Goal: Transaction & Acquisition: Book appointment/travel/reservation

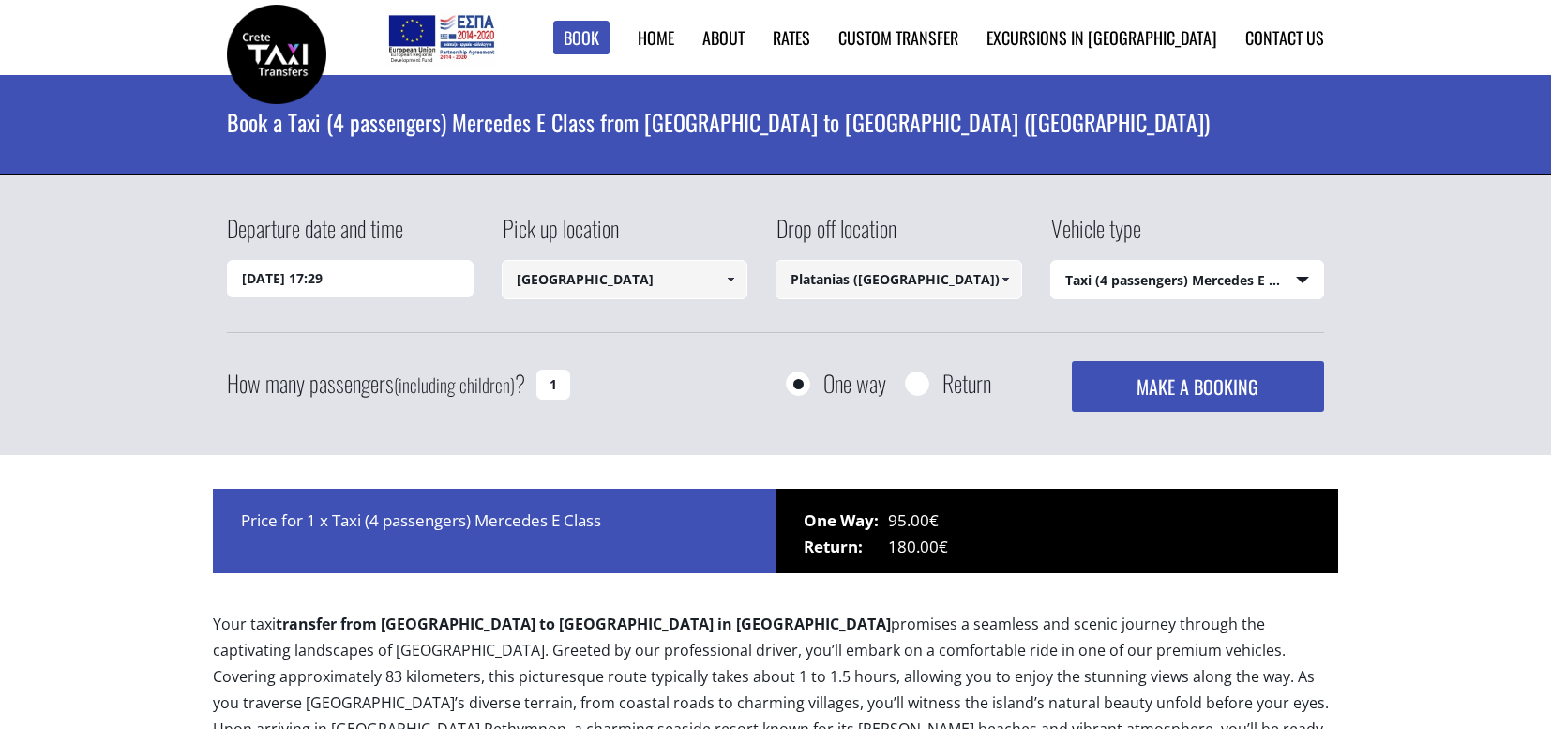
select select "540"
click at [392, 275] on input "[DATE] 17:29" at bounding box center [350, 279] width 247 height 38
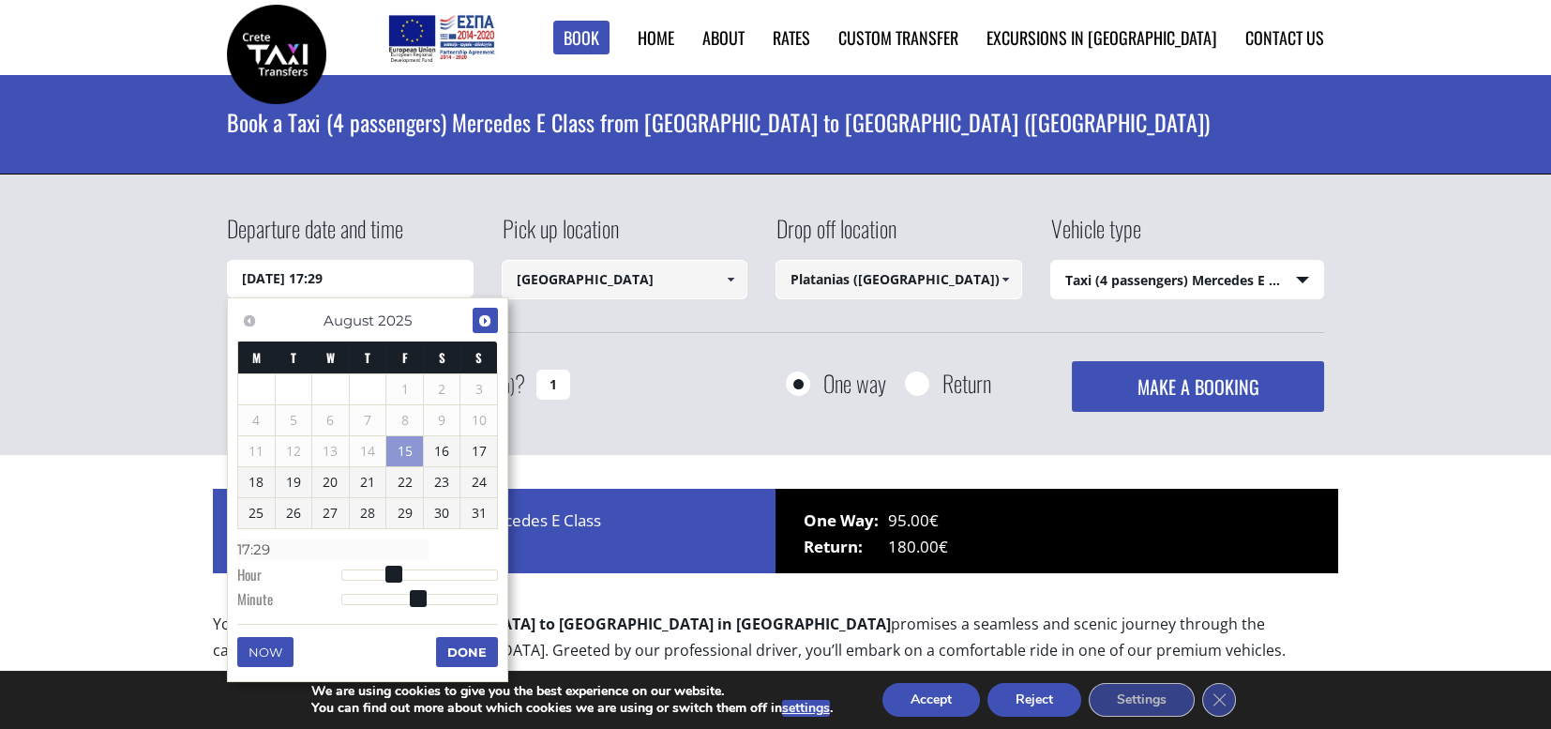
click at [480, 318] on span "Next" at bounding box center [484, 320] width 15 height 15
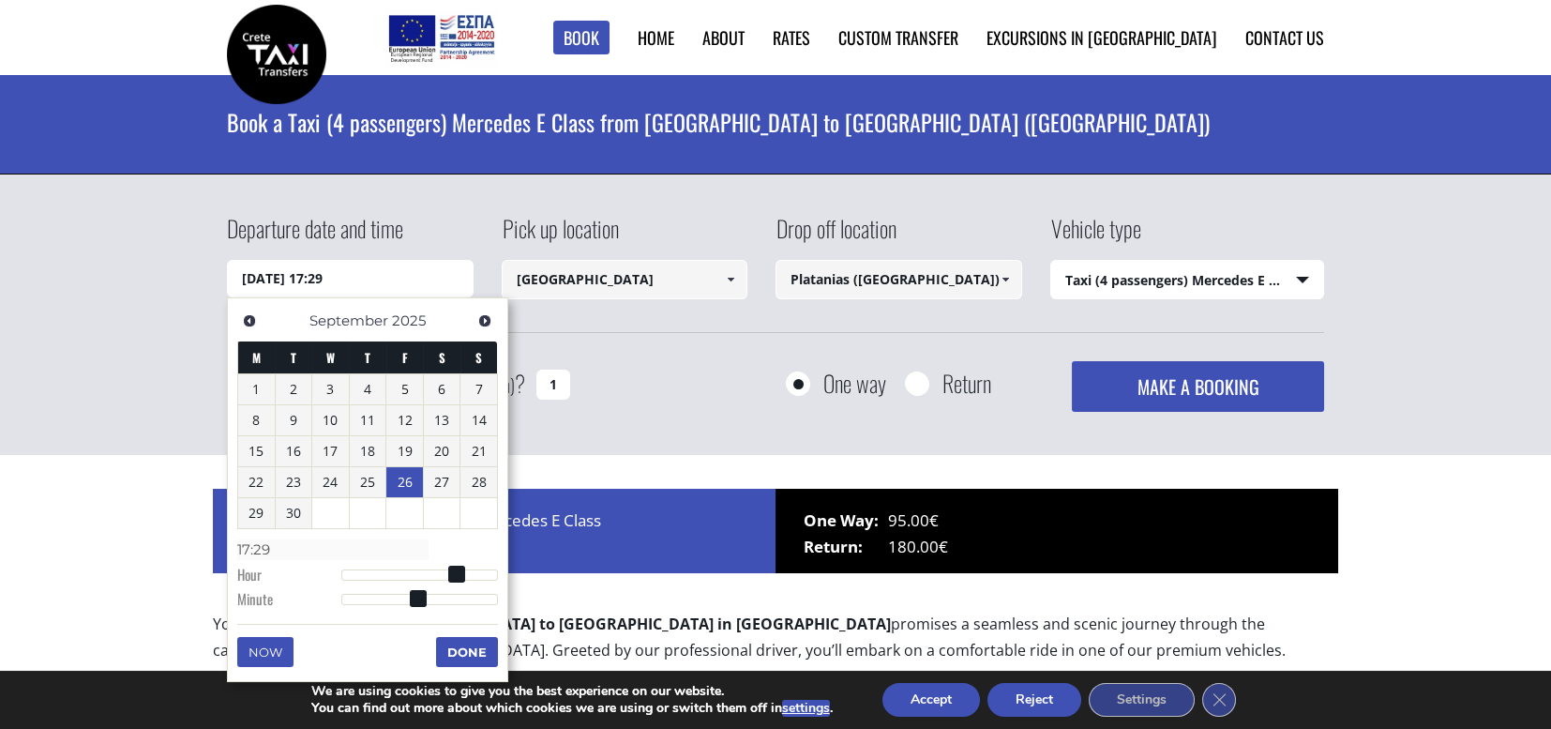
click at [405, 483] on link "26" at bounding box center [404, 482] width 37 height 30
type input "[DATE] 01:00"
type input "01:00"
type input "[DATE] 02:00"
type input "02:00"
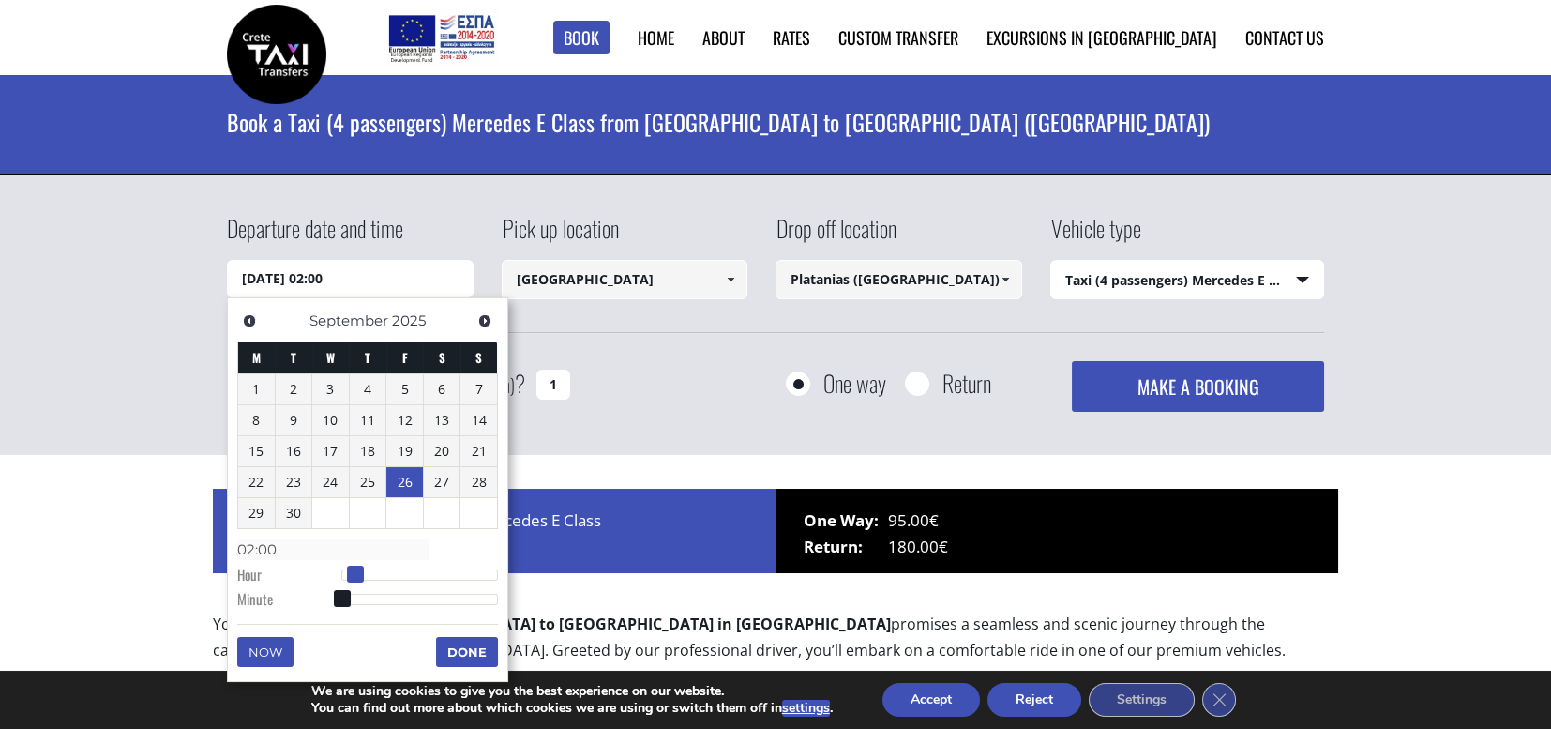
type input "[DATE] 03:00"
type input "03:00"
type input "[DATE] 04:00"
type input "04:00"
type input "[DATE] 05:00"
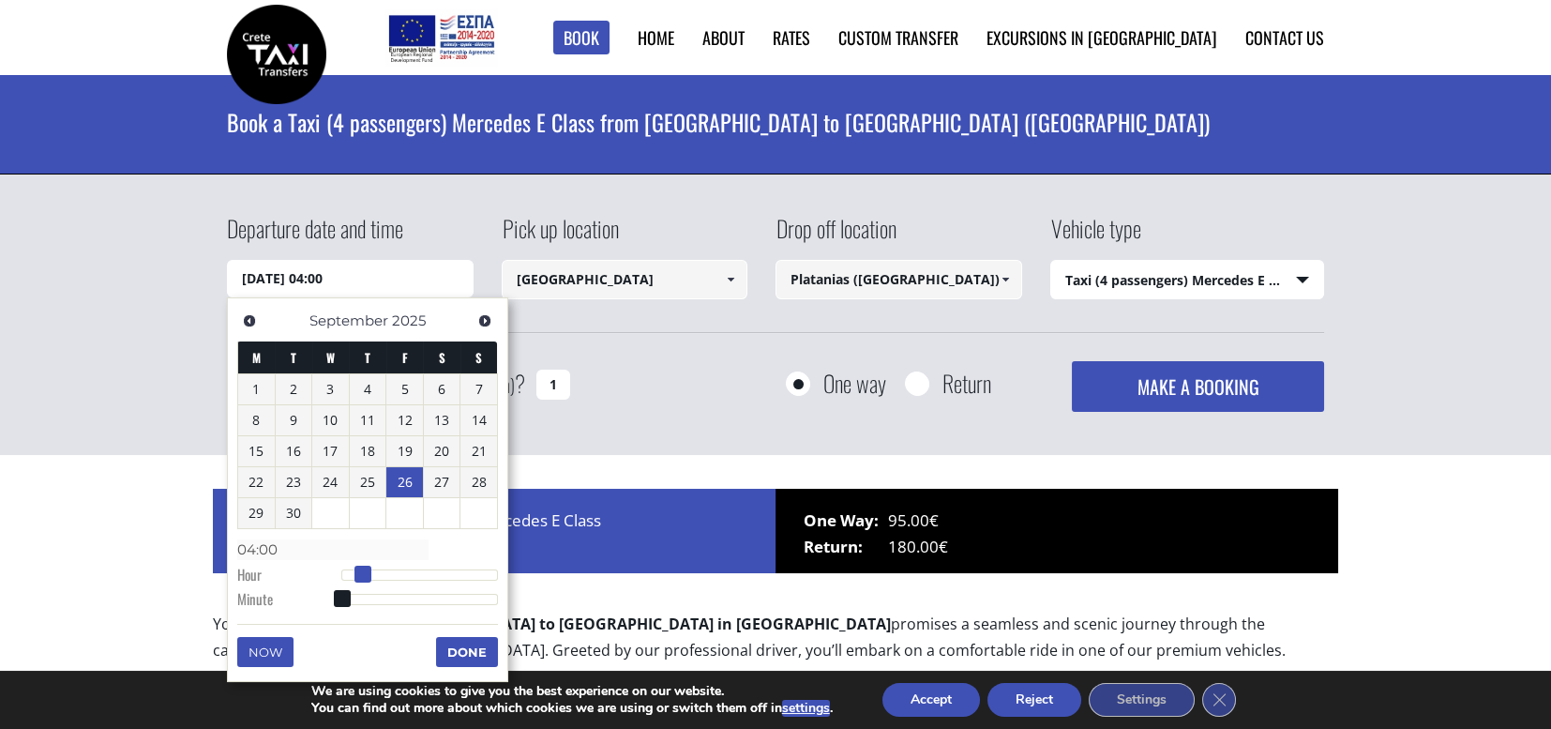
type input "05:00"
type input "[DATE] 06:00"
type input "06:00"
type input "[DATE] 07:00"
type input "07:00"
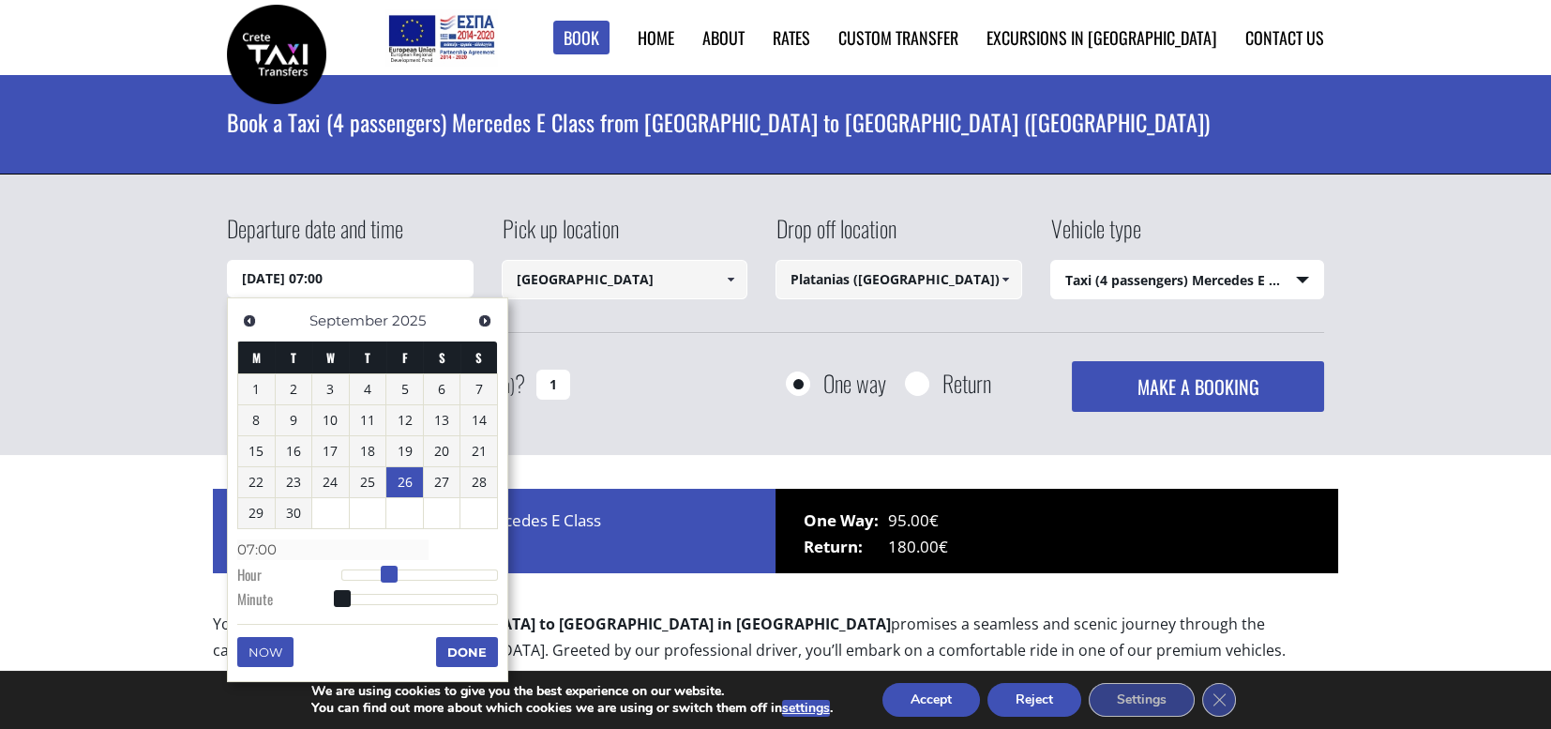
type input "[DATE] 08:00"
type input "08:00"
type input "[DATE] 09:00"
type input "09:00"
type input "[DATE] 10:00"
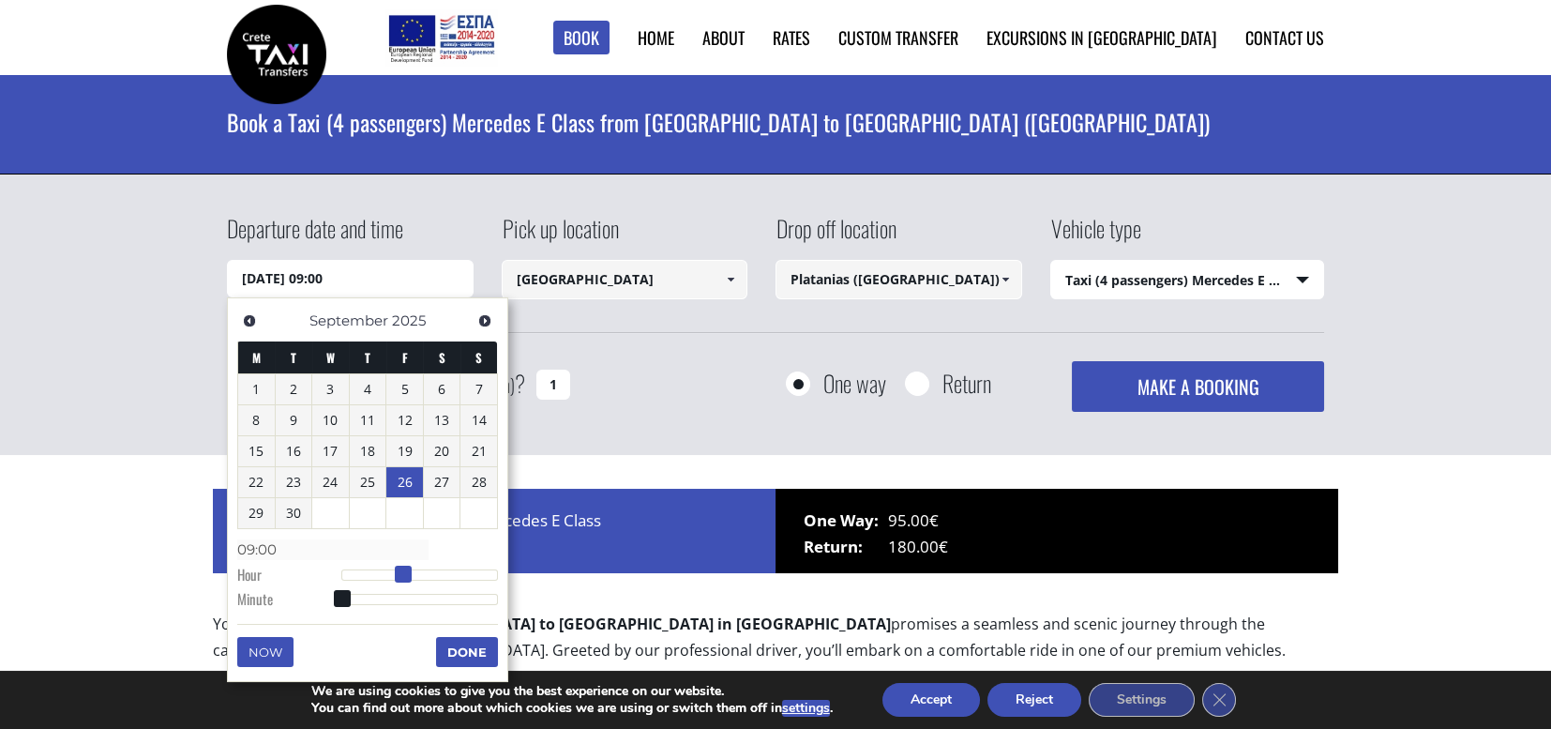
type input "10:00"
type input "[DATE] 11:00"
type input "11:00"
type input "[DATE] 12:00"
type input "12:00"
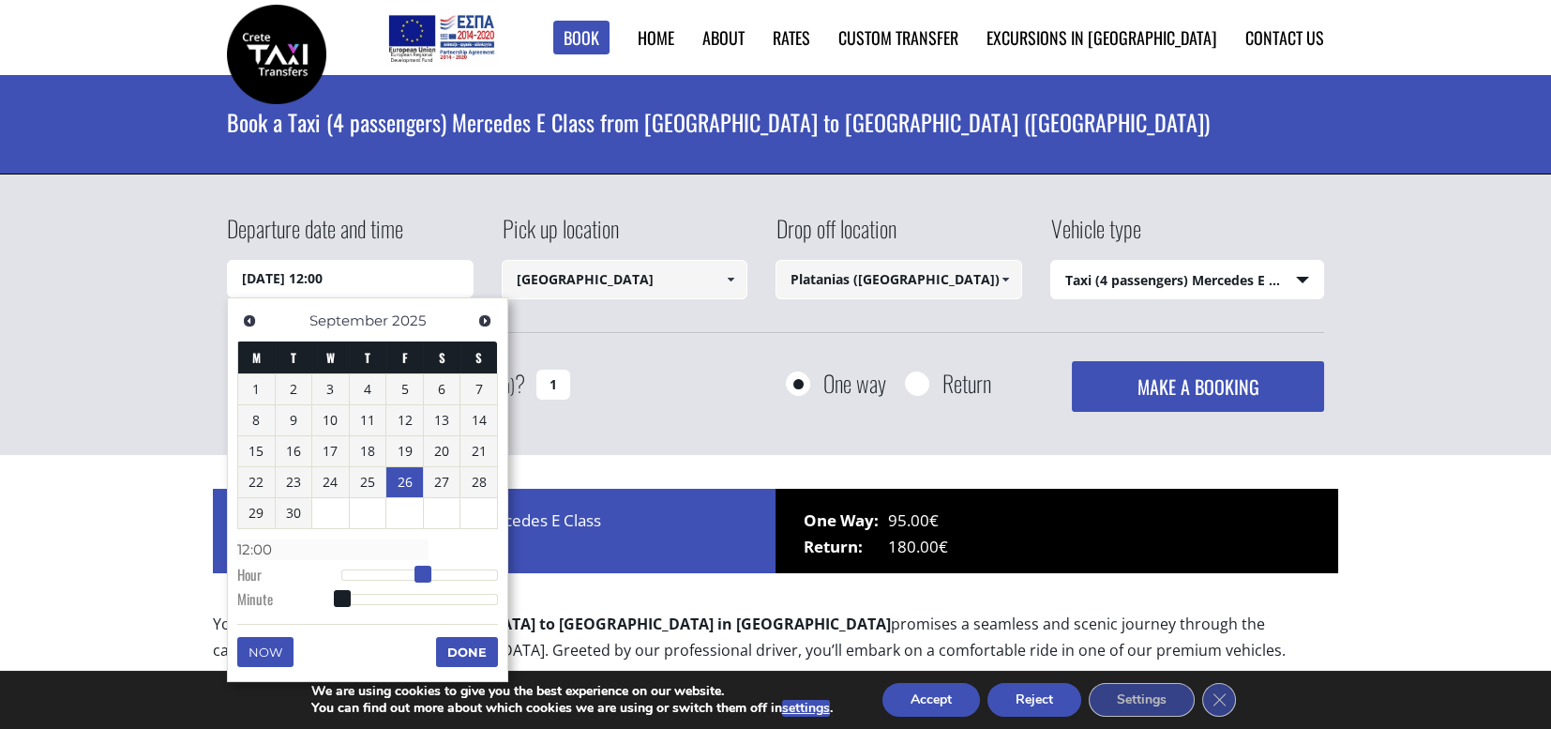
type input "[DATE] 11:00"
type input "11:00"
drag, startPoint x: 341, startPoint y: 569, endPoint x: 416, endPoint y: 580, distance: 75.7
click at [415, 579] on span at bounding box center [416, 574] width 17 height 17
type input "[DATE] 11:01"
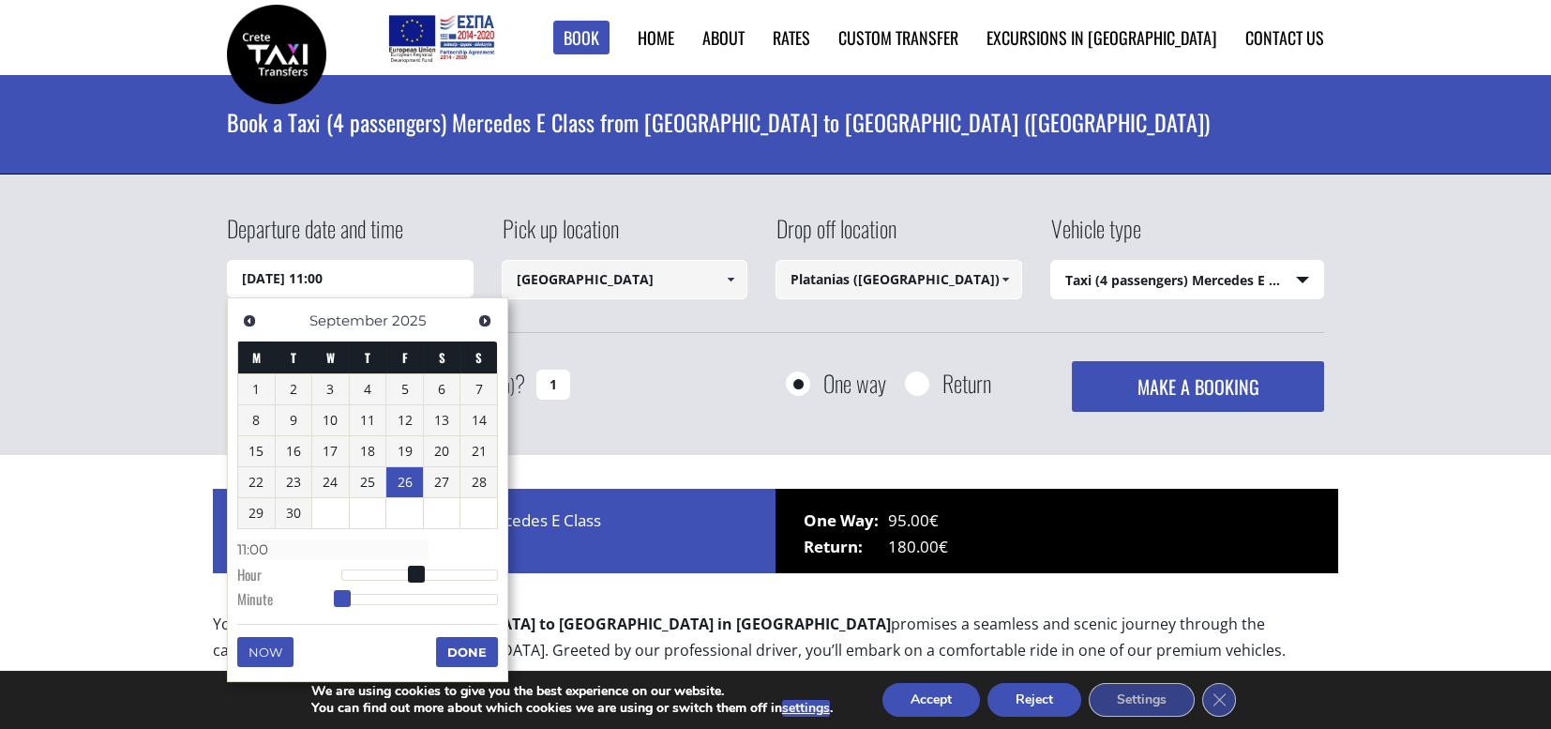
type input "11:01"
type input "[DATE] 11:02"
type input "11:02"
type input "[DATE] 11:03"
type input "11:03"
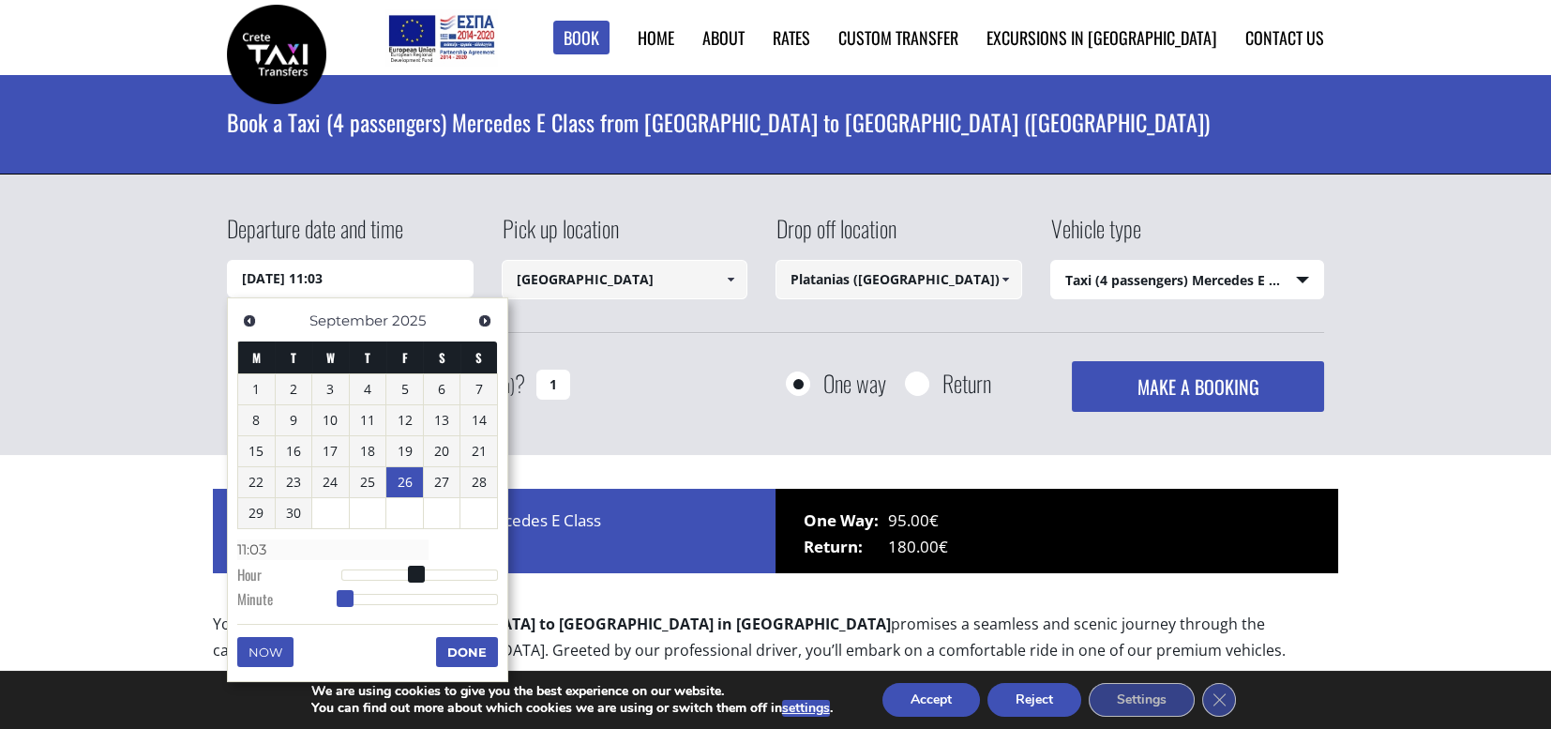
type input "[DATE] 11:04"
type input "11:04"
type input "[DATE] 11:05"
type input "11:05"
type input "[DATE] 11:06"
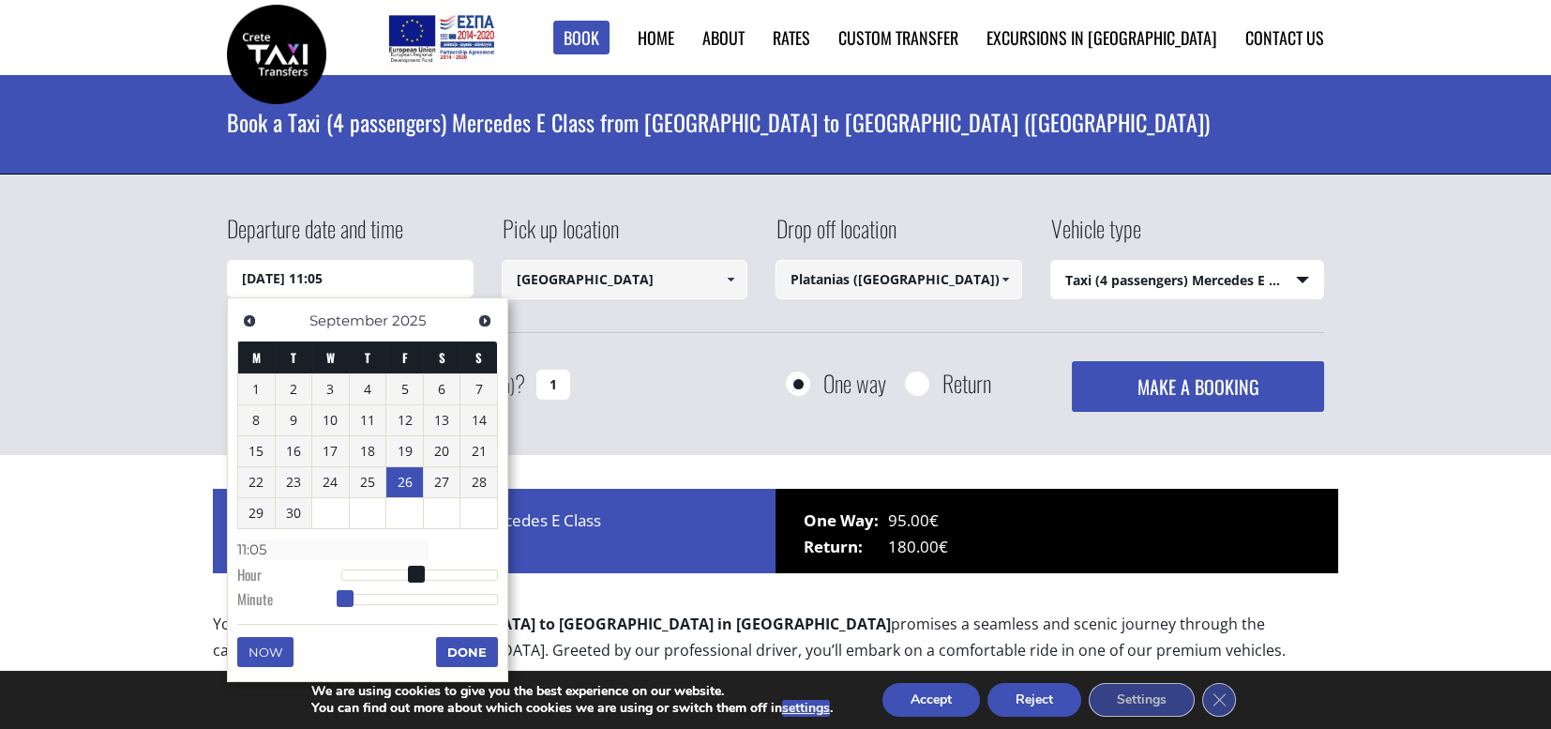
type input "11:06"
type input "[DATE] 11:07"
type input "11:07"
type input "[DATE] 11:08"
type input "11:08"
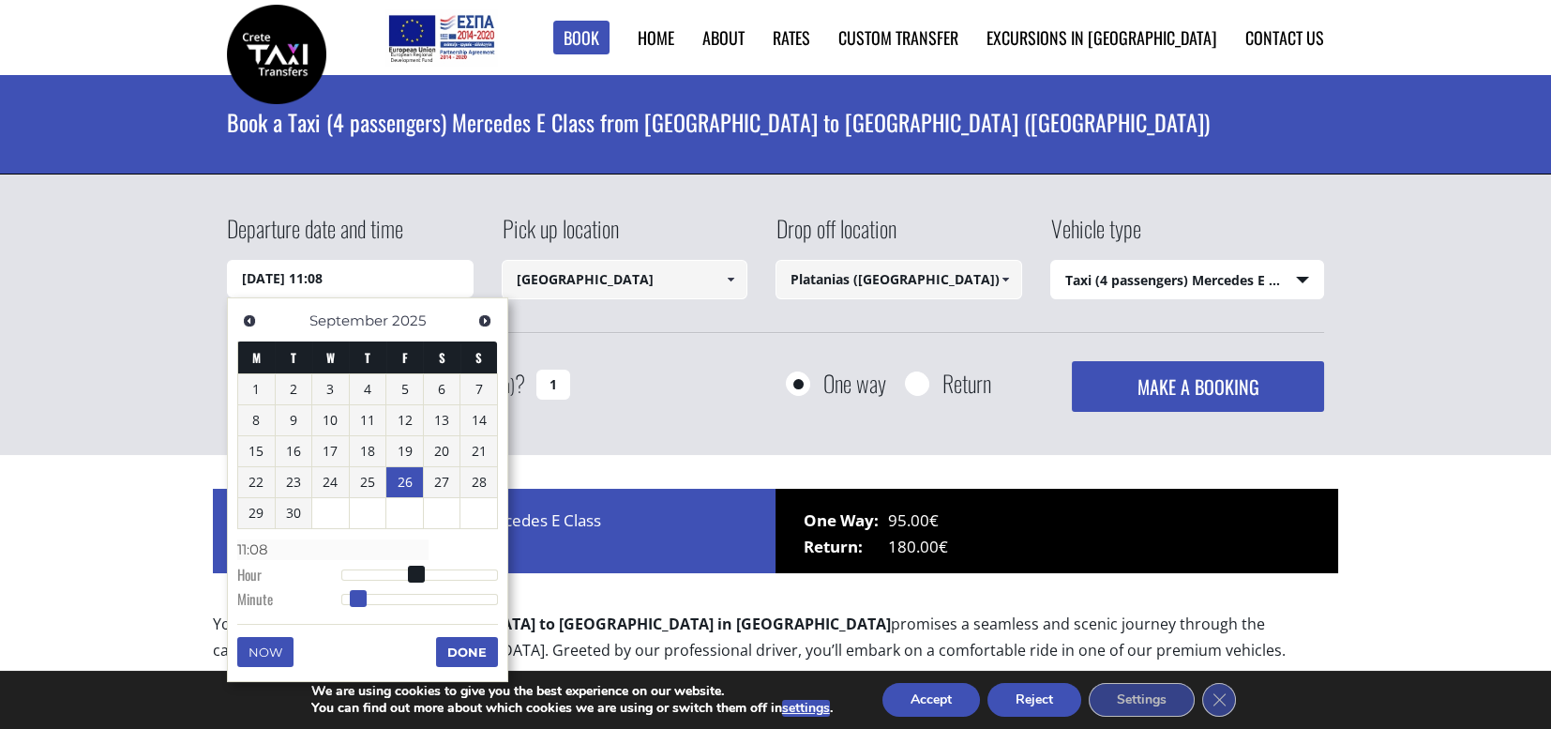
type input "[DATE] 11:09"
type input "11:09"
type input "[DATE] 11:10"
type input "11:10"
type input "[DATE] 11:11"
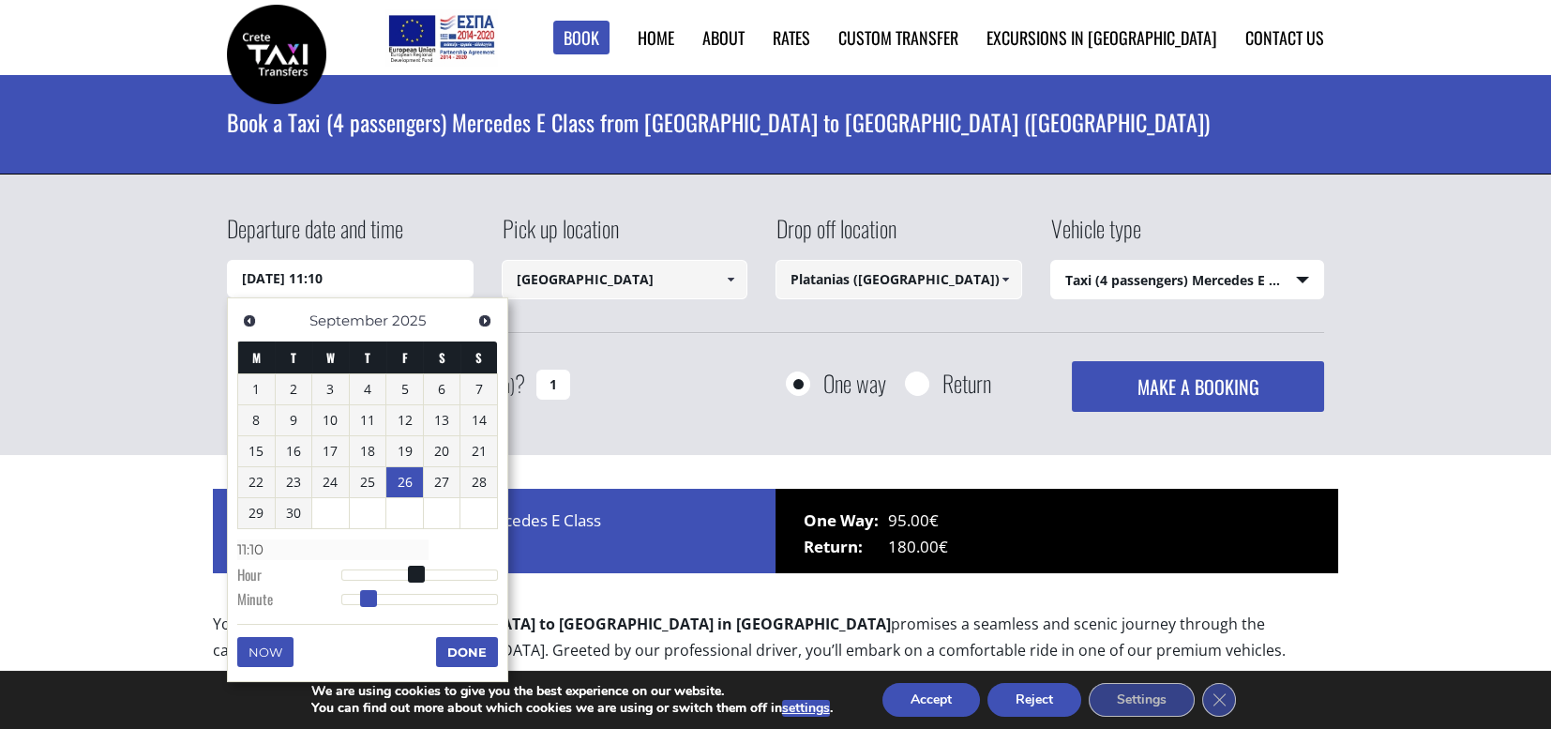
type input "11:11"
type input "[DATE] 11:12"
type input "11:12"
type input "[DATE] 11:13"
type input "11:13"
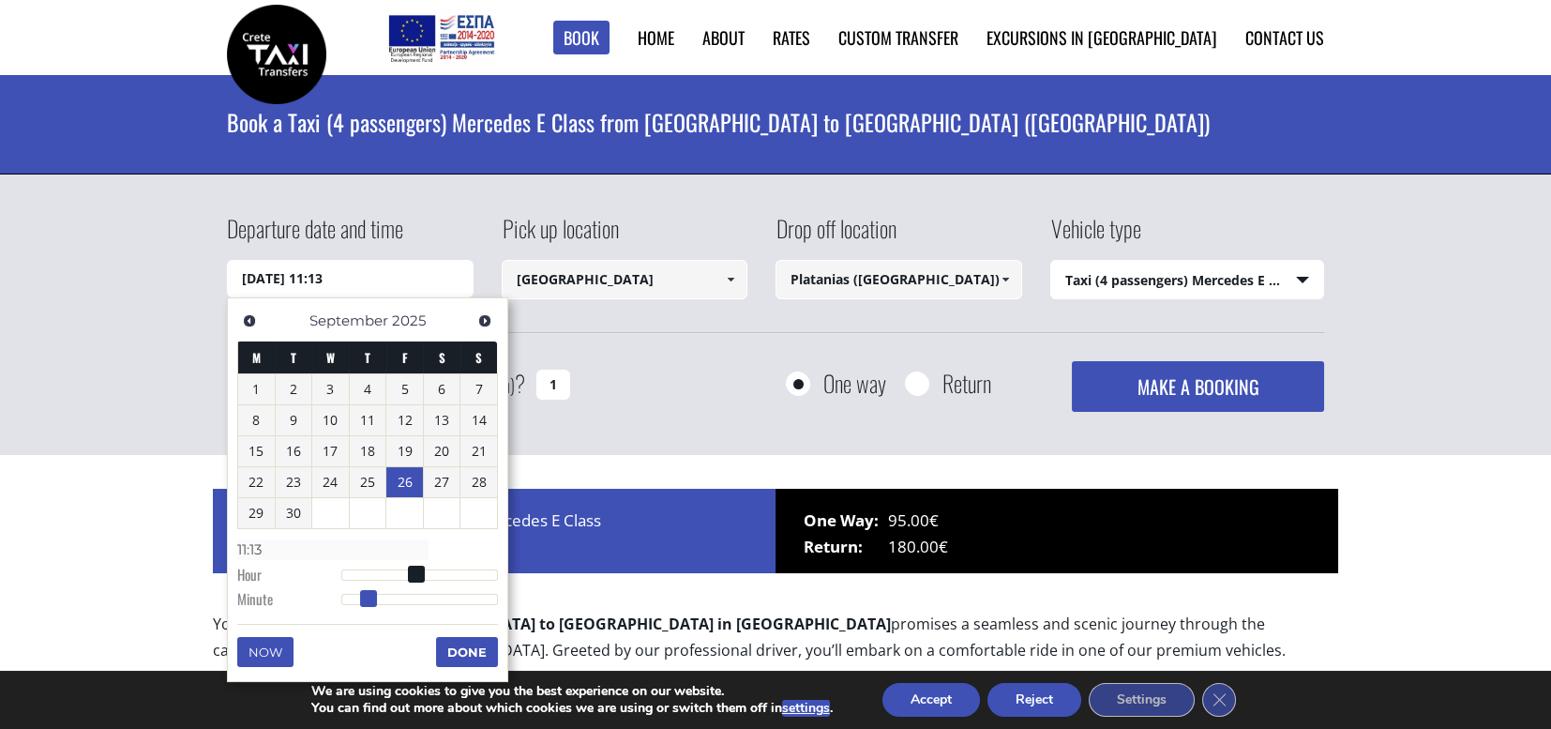
type input "[DATE] 11:14"
type input "11:14"
type input "[DATE] 11:15"
type input "11:15"
type input "[DATE] 11:16"
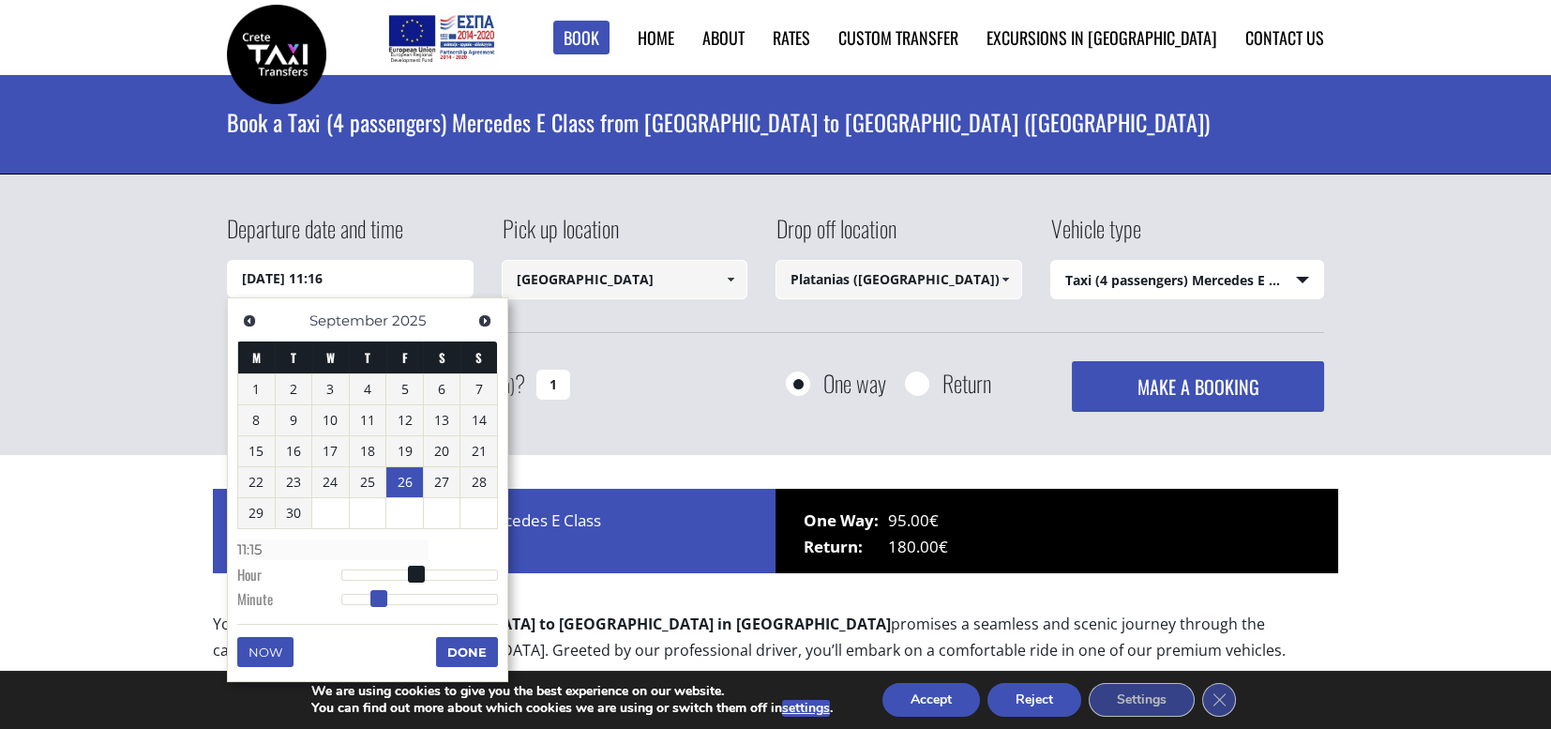
type input "11:16"
type input "[DATE] 11:17"
type input "11:17"
type input "[DATE] 11:18"
type input "11:18"
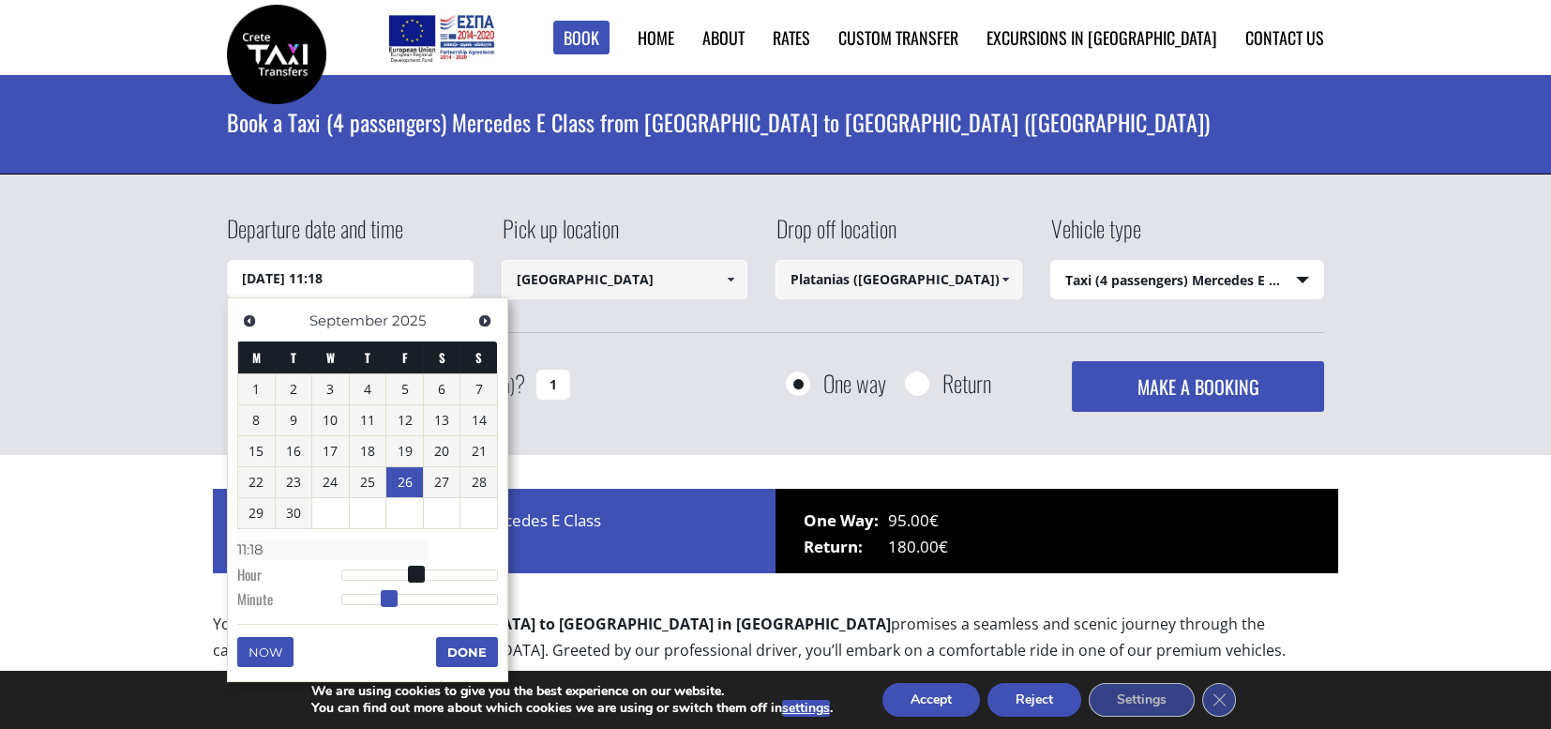
type input "[DATE] 11:19"
type input "11:19"
type input "[DATE] 11:20"
type input "11:20"
drag, startPoint x: 341, startPoint y: 600, endPoint x: 401, endPoint y: 618, distance: 62.6
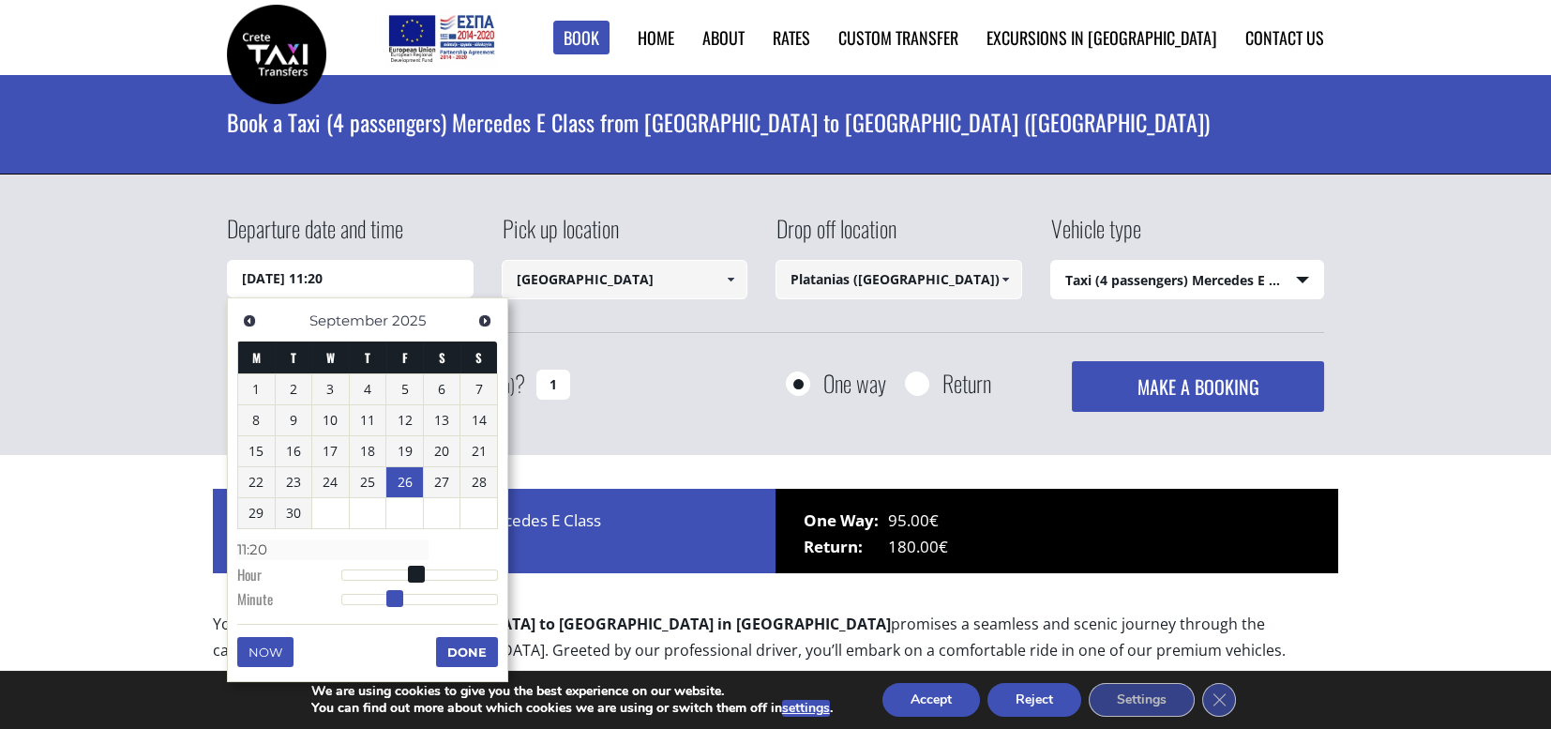
click at [394, 609] on dl "Time 11:20 Hour Minute Second Millisecond Microsecond Time Zone -1200 -1100 -10…" at bounding box center [367, 574] width 261 height 80
click at [468, 649] on button "Done" at bounding box center [467, 652] width 62 height 30
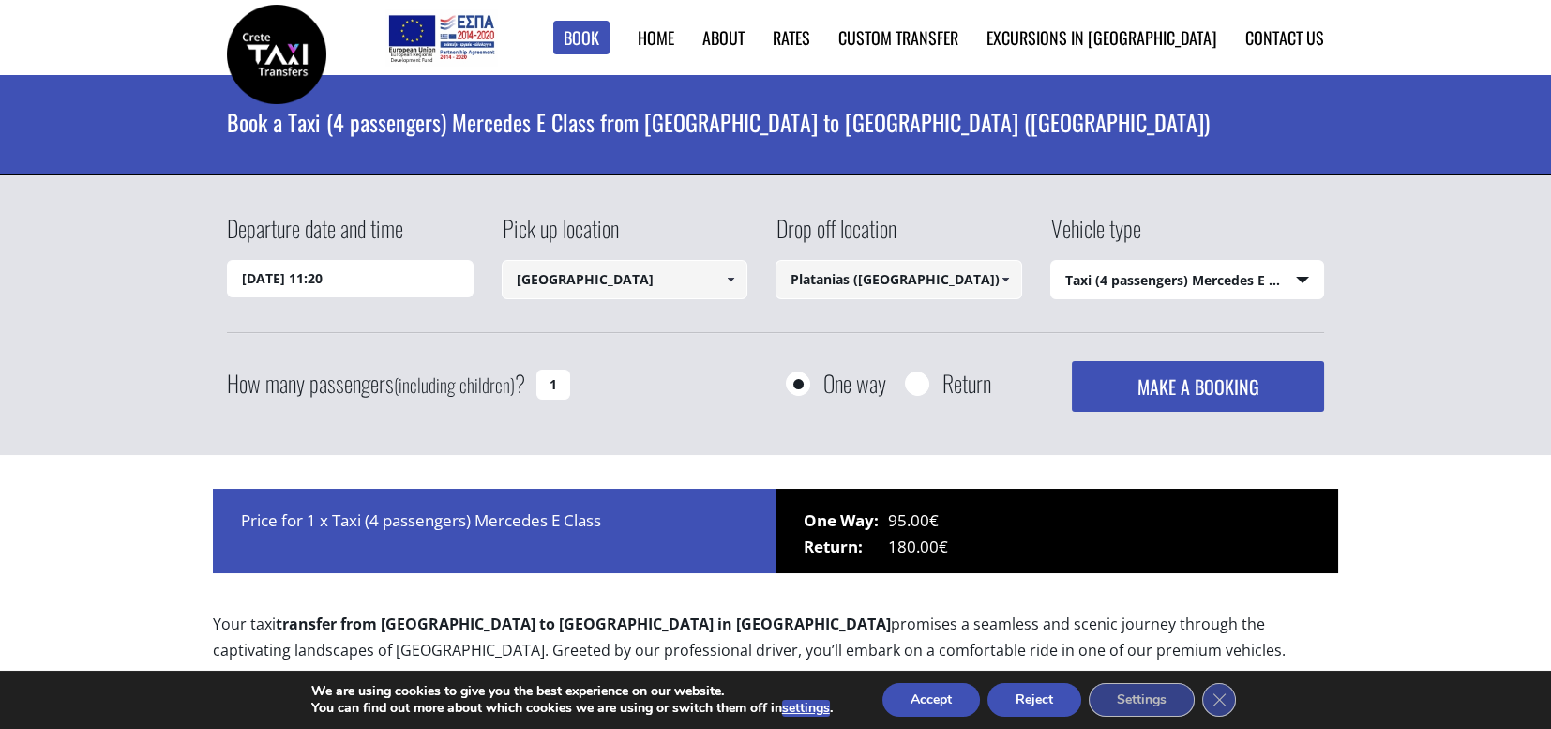
drag, startPoint x: 552, startPoint y: 384, endPoint x: 531, endPoint y: 386, distance: 20.8
click at [531, 386] on div "How many passengers (including children) ? 1" at bounding box center [420, 384] width 386 height 46
type input "2"
click at [1007, 277] on span at bounding box center [1005, 279] width 15 height 15
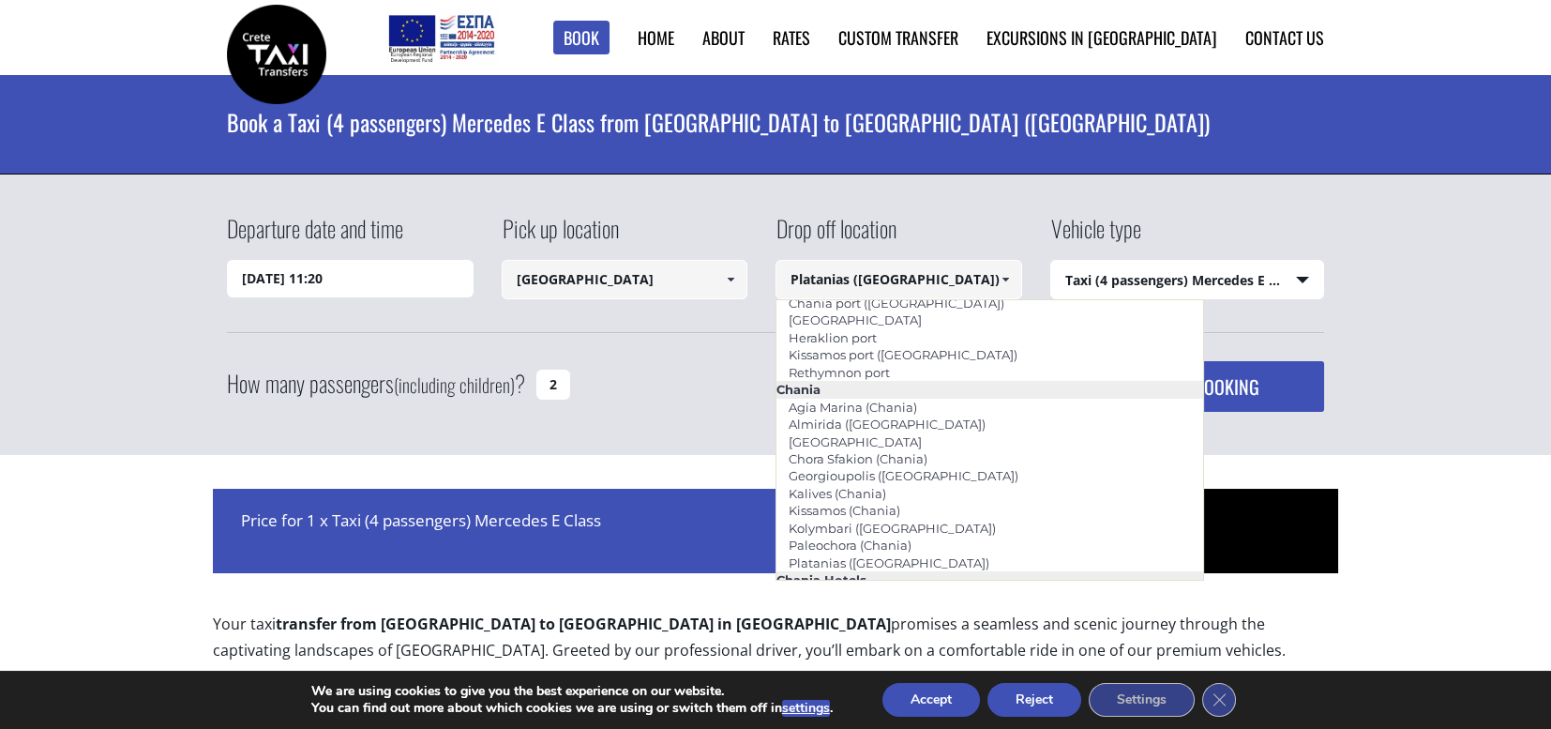
scroll to position [34, 0]
click at [1006, 277] on span at bounding box center [1005, 279] width 15 height 15
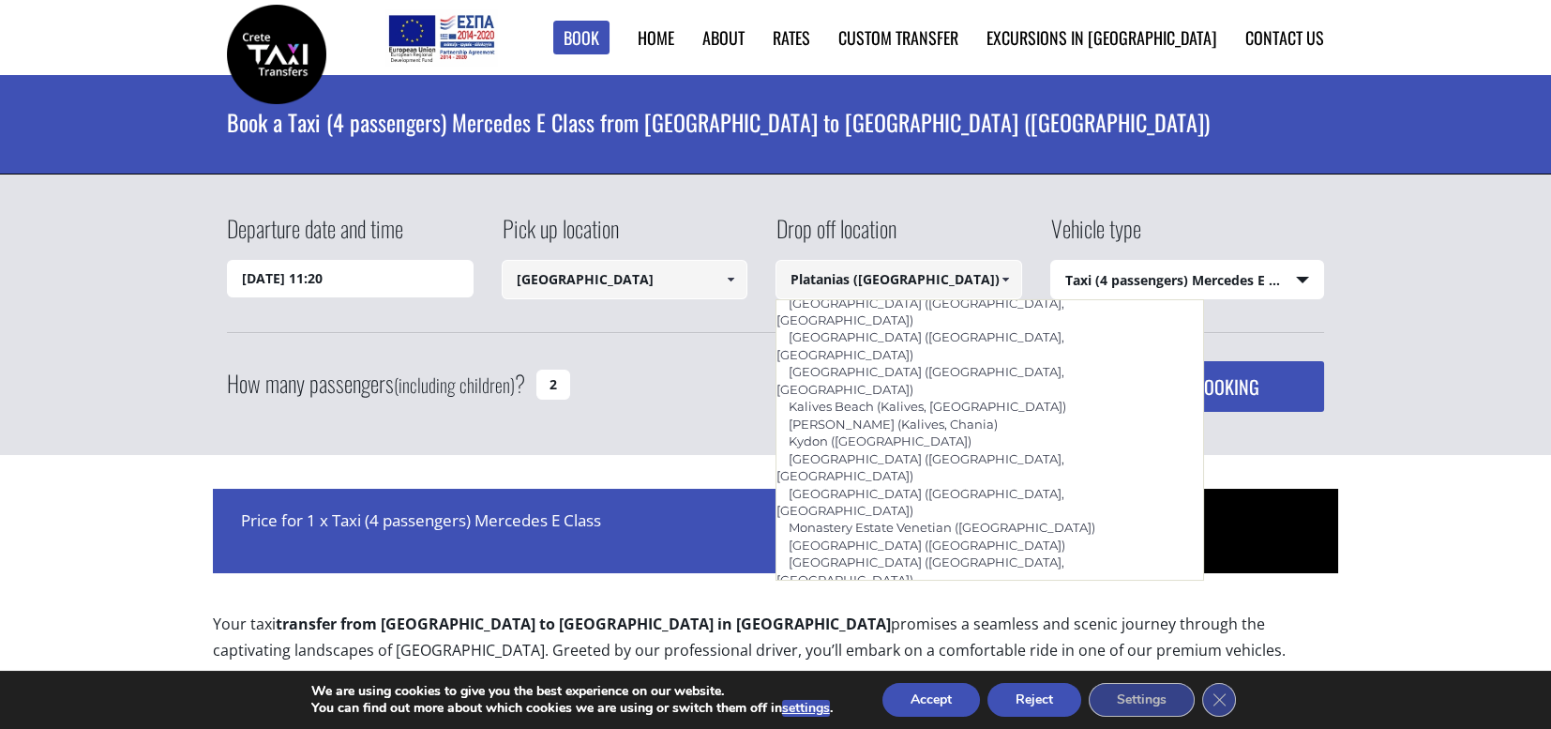
scroll to position [603, 0]
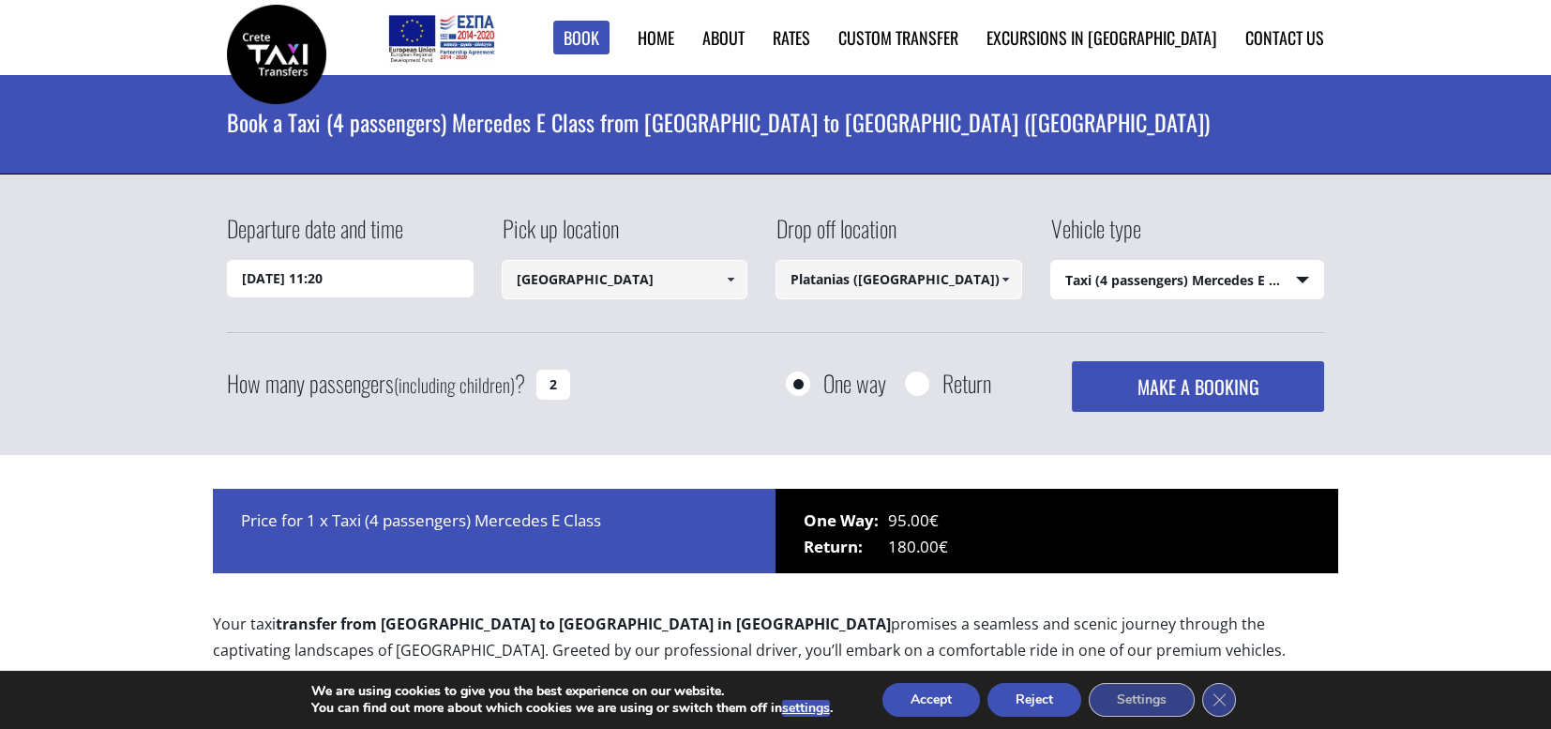
click at [1007, 269] on link at bounding box center [1005, 279] width 31 height 39
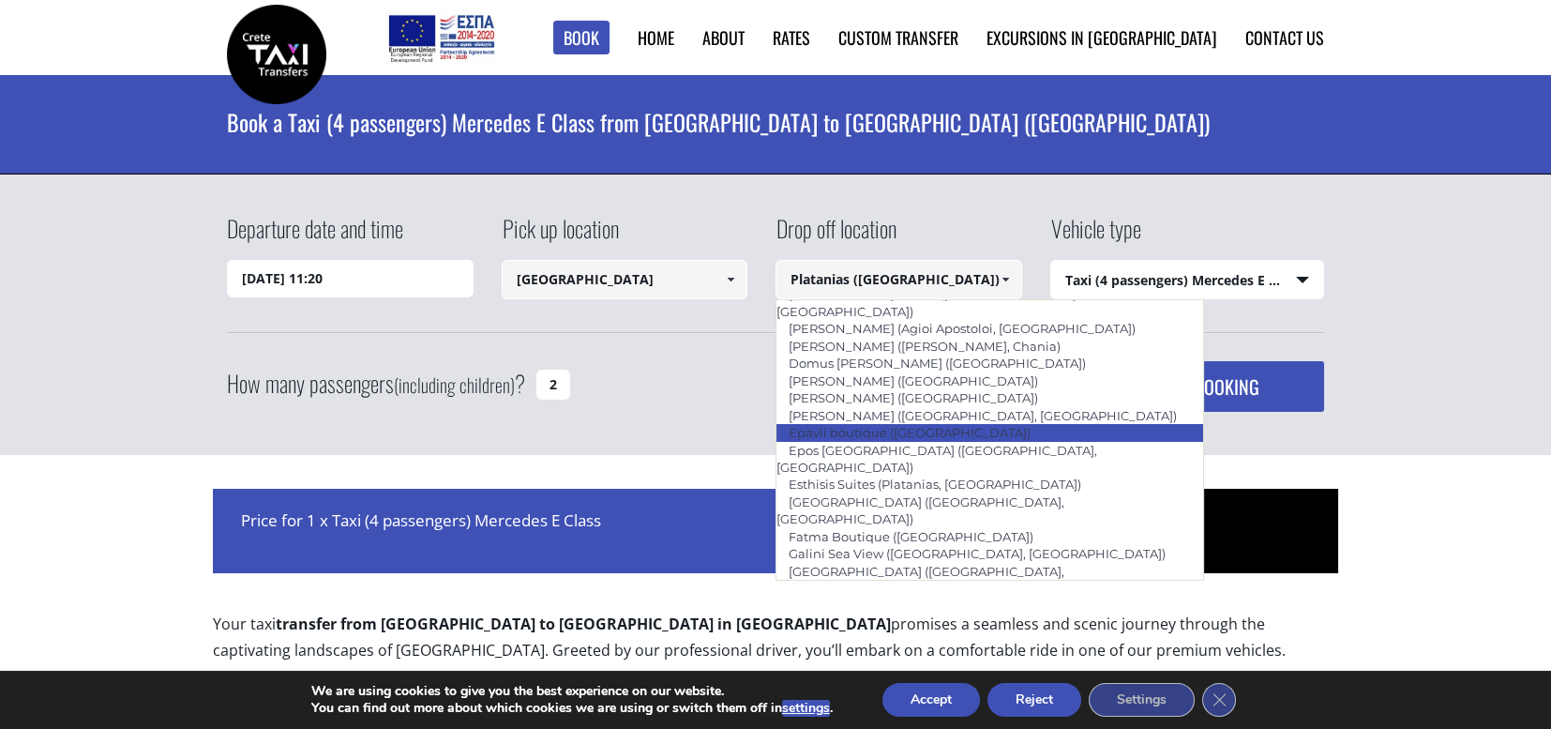
scroll to position [587, 0]
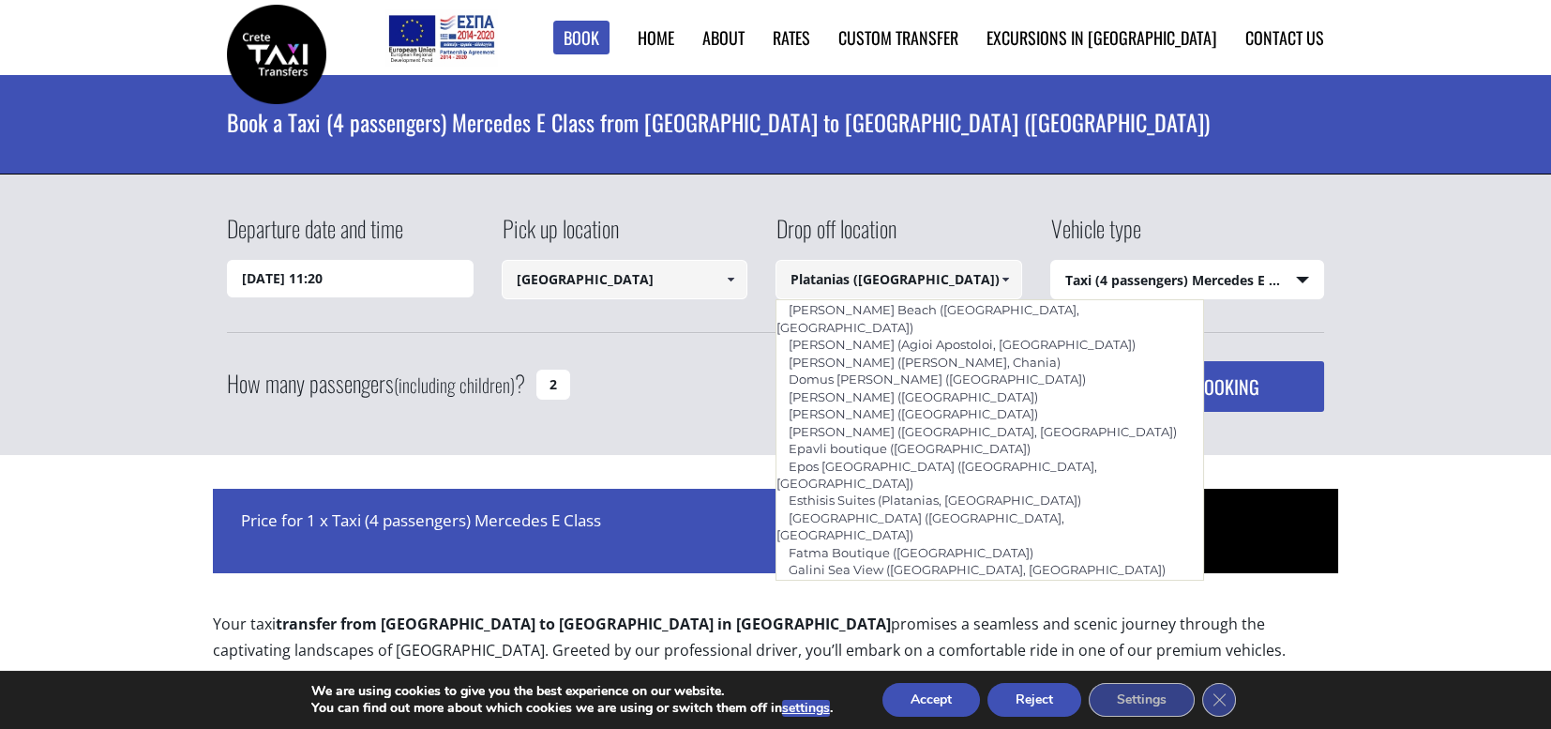
drag, startPoint x: 954, startPoint y: 274, endPoint x: 694, endPoint y: 250, distance: 261.0
click at [715, 261] on div "Departure date and time [DATE] 11:20 Pick up location [GEOGRAPHIC_DATA] Select …" at bounding box center [775, 272] width 1097 height 121
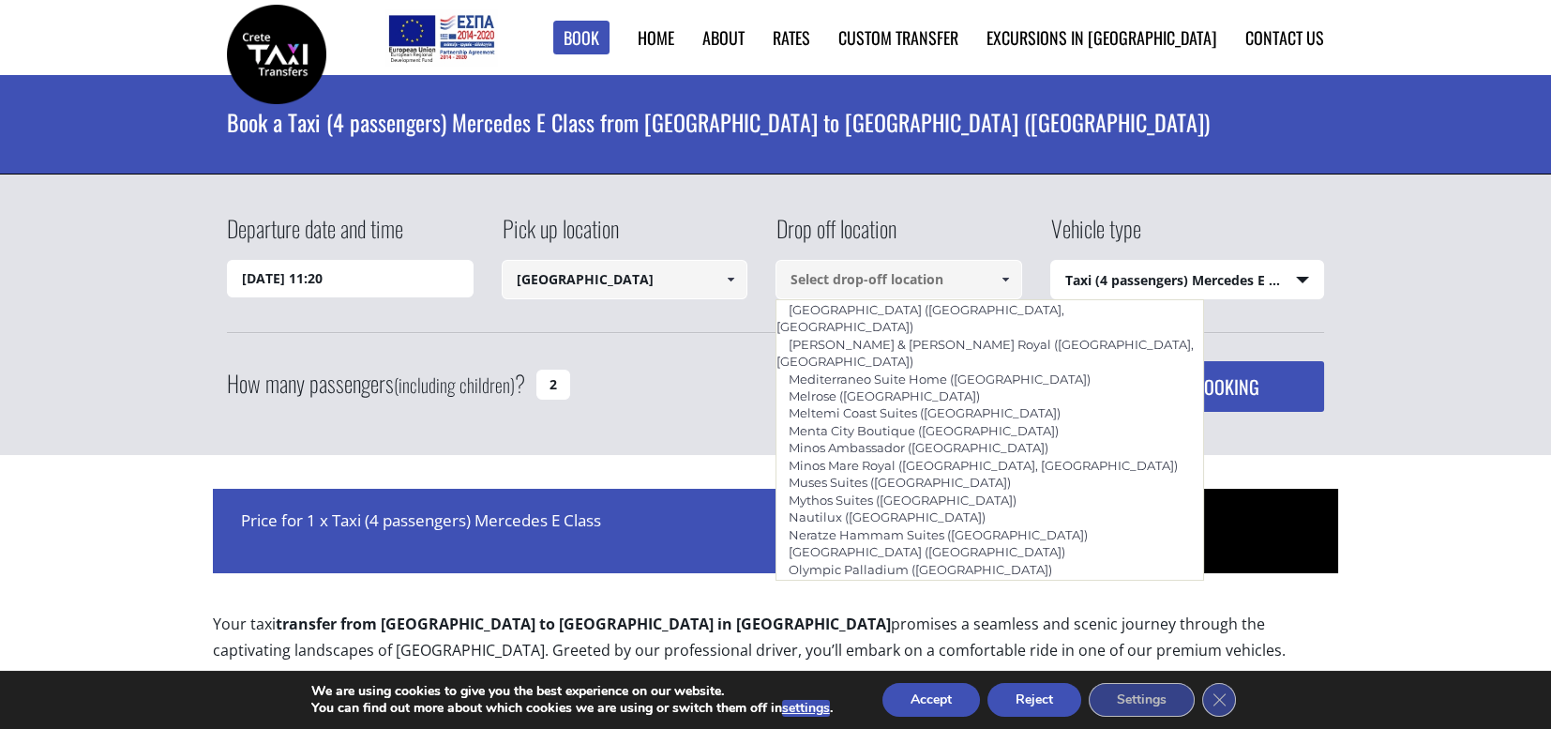
scroll to position [4168, 0]
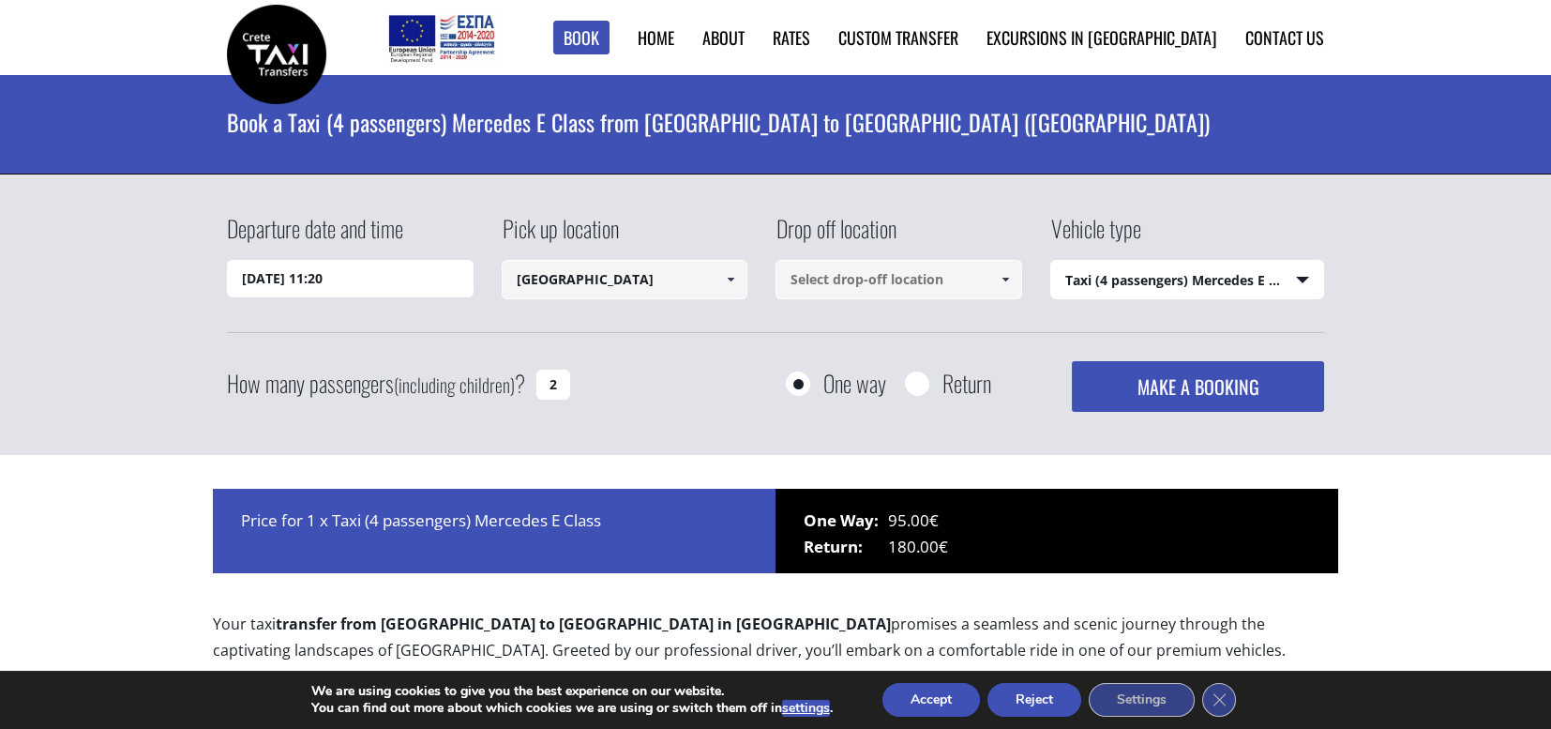
click at [1484, 295] on div "Departure date and time [DATE] 11:20 Pick up location [GEOGRAPHIC_DATA] Select …" at bounding box center [775, 314] width 1551 height 281
click at [962, 277] on input at bounding box center [899, 279] width 247 height 39
click at [1007, 278] on span at bounding box center [1005, 279] width 15 height 15
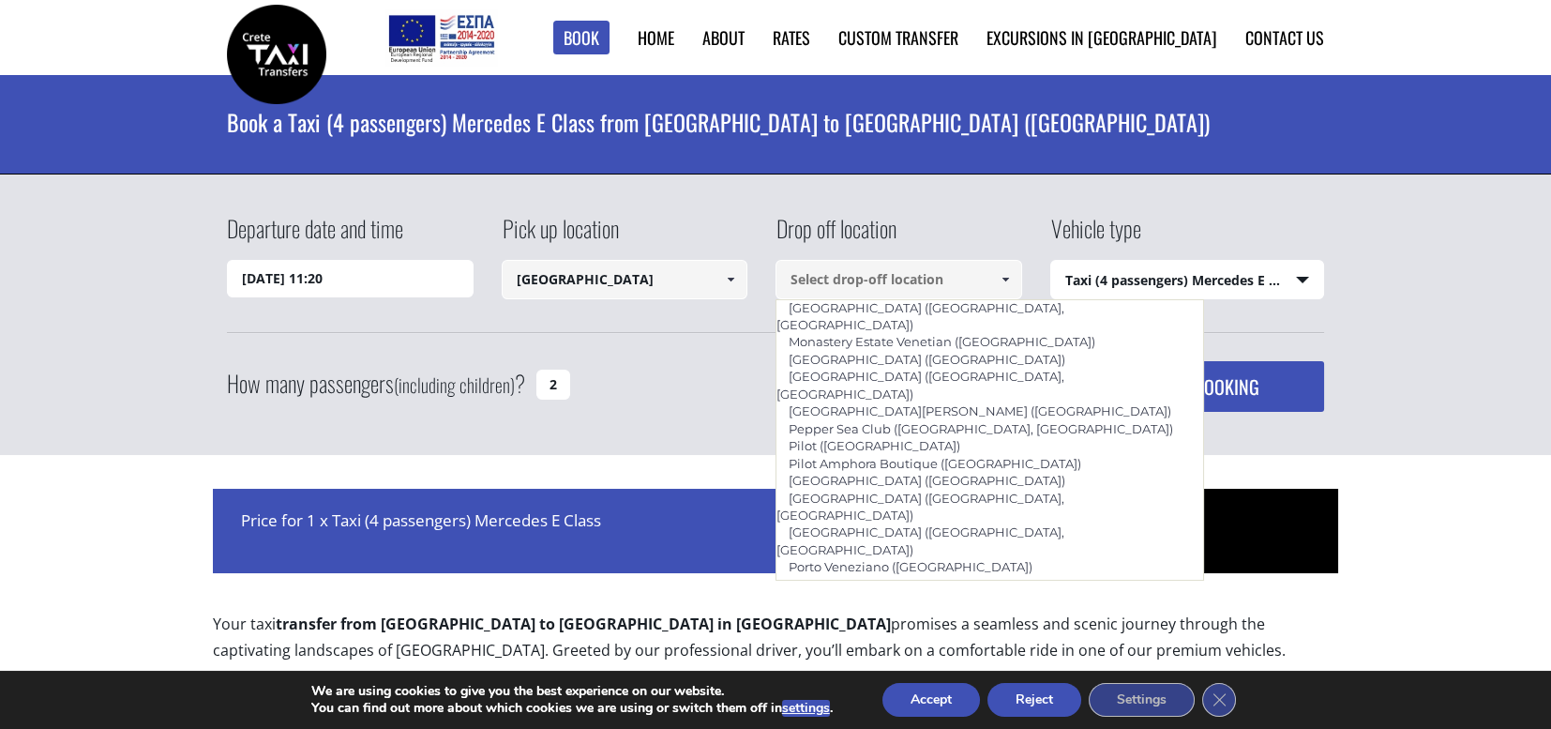
scroll to position [1126, 0]
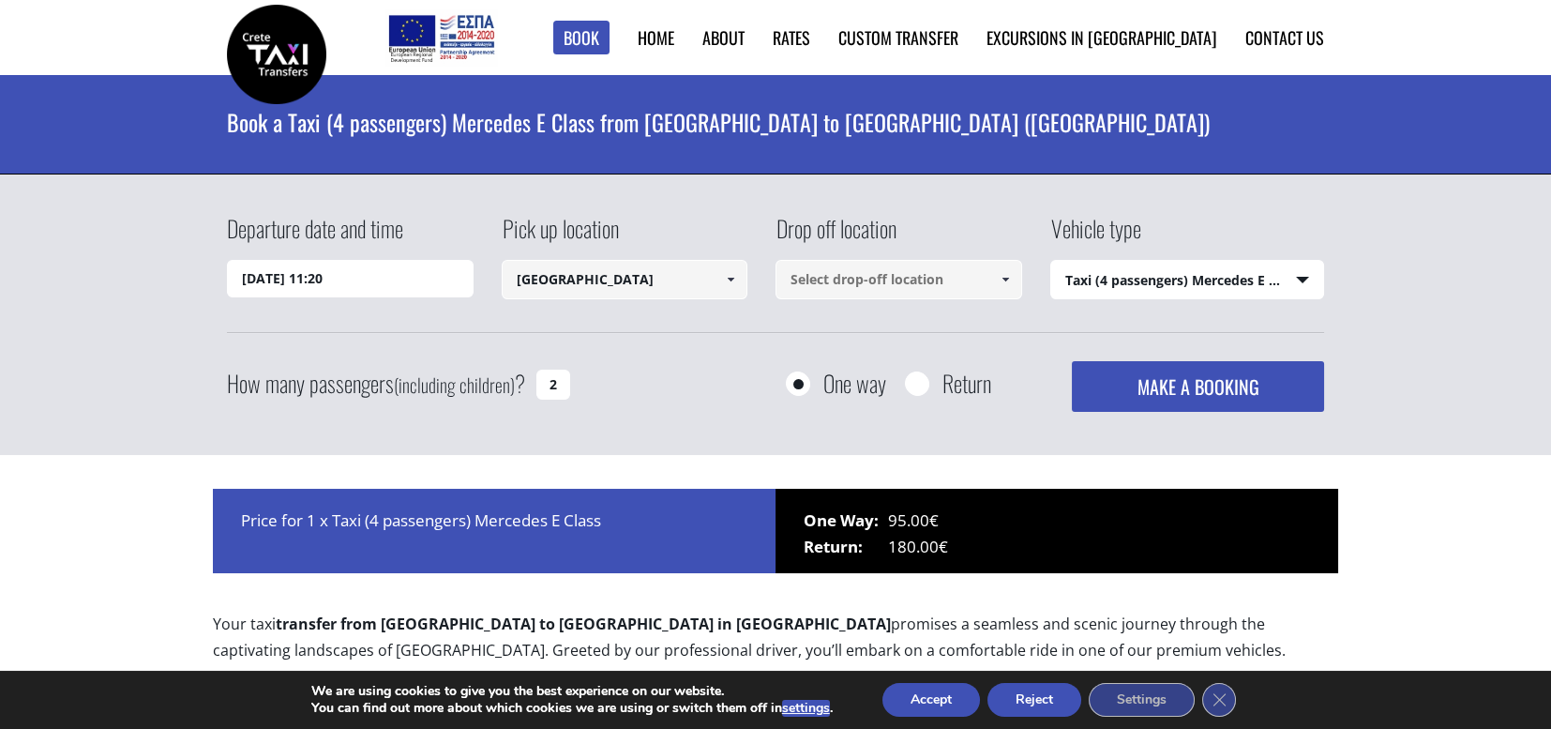
drag, startPoint x: 1402, startPoint y: 364, endPoint x: 1007, endPoint y: 342, distance: 395.5
click at [1400, 362] on div "Departure date and time [DATE] 11:20 Pick up location [GEOGRAPHIC_DATA] Select …" at bounding box center [775, 314] width 1551 height 281
